Goal: Task Accomplishment & Management: Use online tool/utility

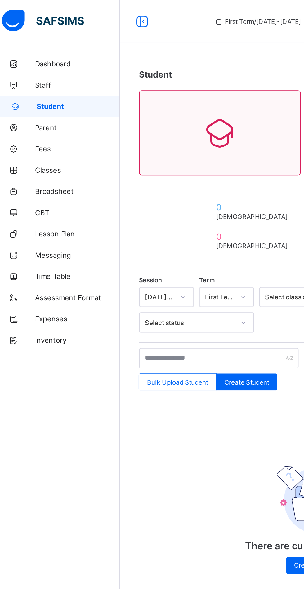
click at [25, 49] on span "Staff" at bounding box center [50, 49] width 50 height 5
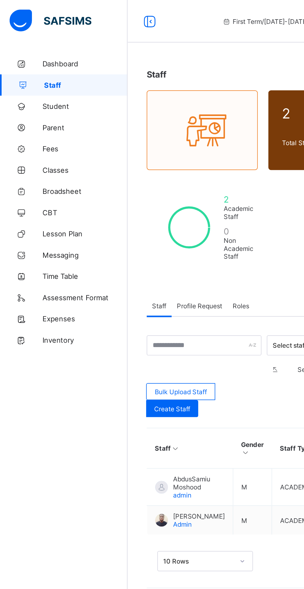
click at [29, 62] on span "Student" at bounding box center [50, 62] width 50 height 5
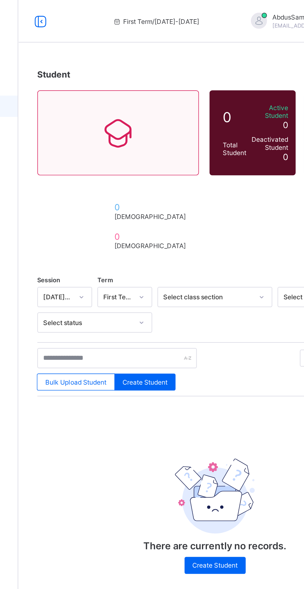
click at [146, 221] on span "Create Student" at bounding box center [148, 223] width 26 height 5
select select "**"
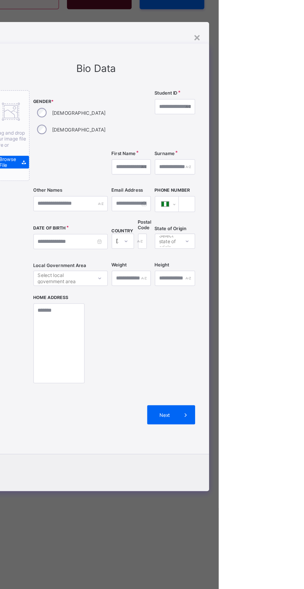
click at [290, 129] on div "×" at bounding box center [288, 124] width 6 height 11
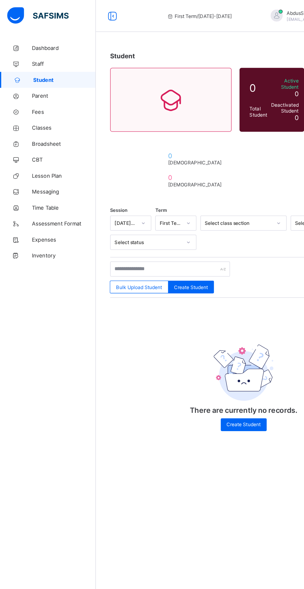
click at [40, 124] on span "CBT" at bounding box center [50, 124] width 50 height 5
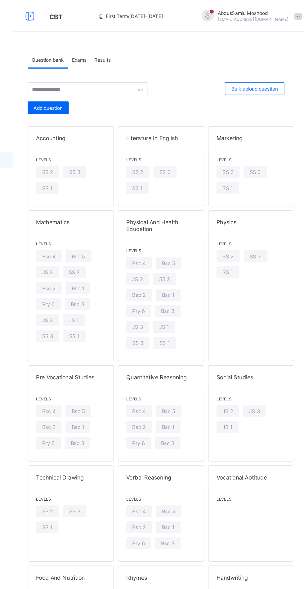
click at [104, 83] on span "Add question" at bounding box center [101, 84] width 23 height 5
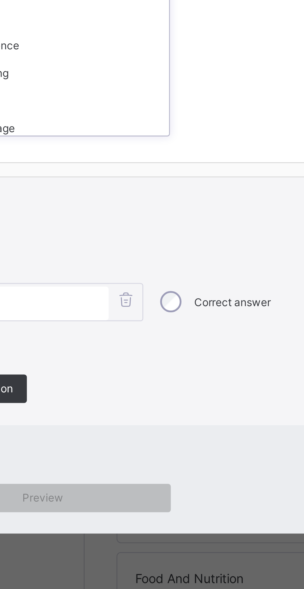
scroll to position [414, 0]
click at [92, 230] on div "Chemistry" at bounding box center [60, 225] width 88 height 10
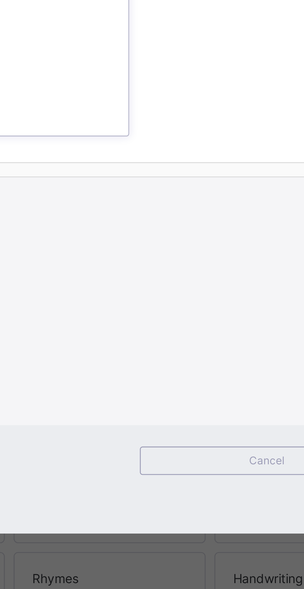
scroll to position [59, 0]
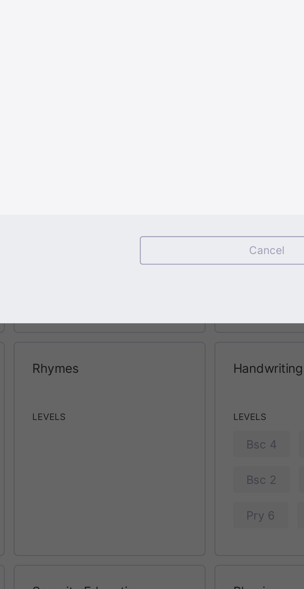
click at [180, 277] on div "SS 1" at bounding box center [152, 272] width 88 height 10
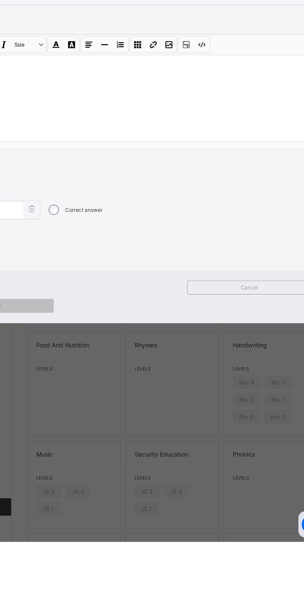
click at [139, 355] on label "Correct answer" at bounding box center [126, 352] width 27 height 5
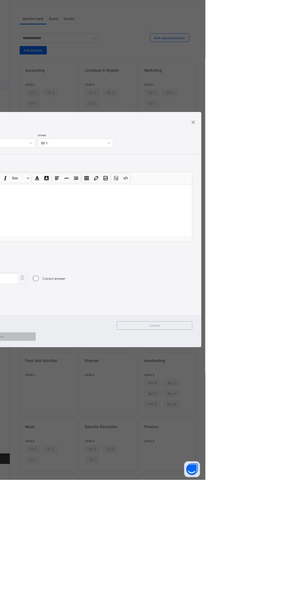
click at [293, 173] on div "×" at bounding box center [290, 168] width 6 height 11
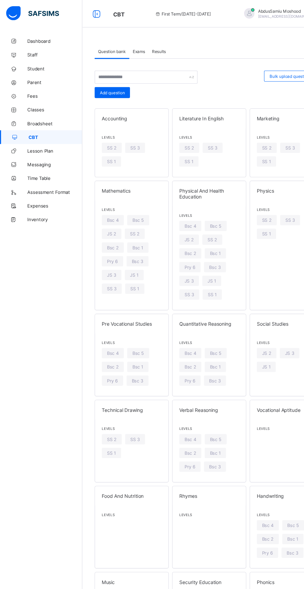
click at [41, 37] on span "Dashboard" at bounding box center [50, 37] width 50 height 5
